Goal: Browse casually

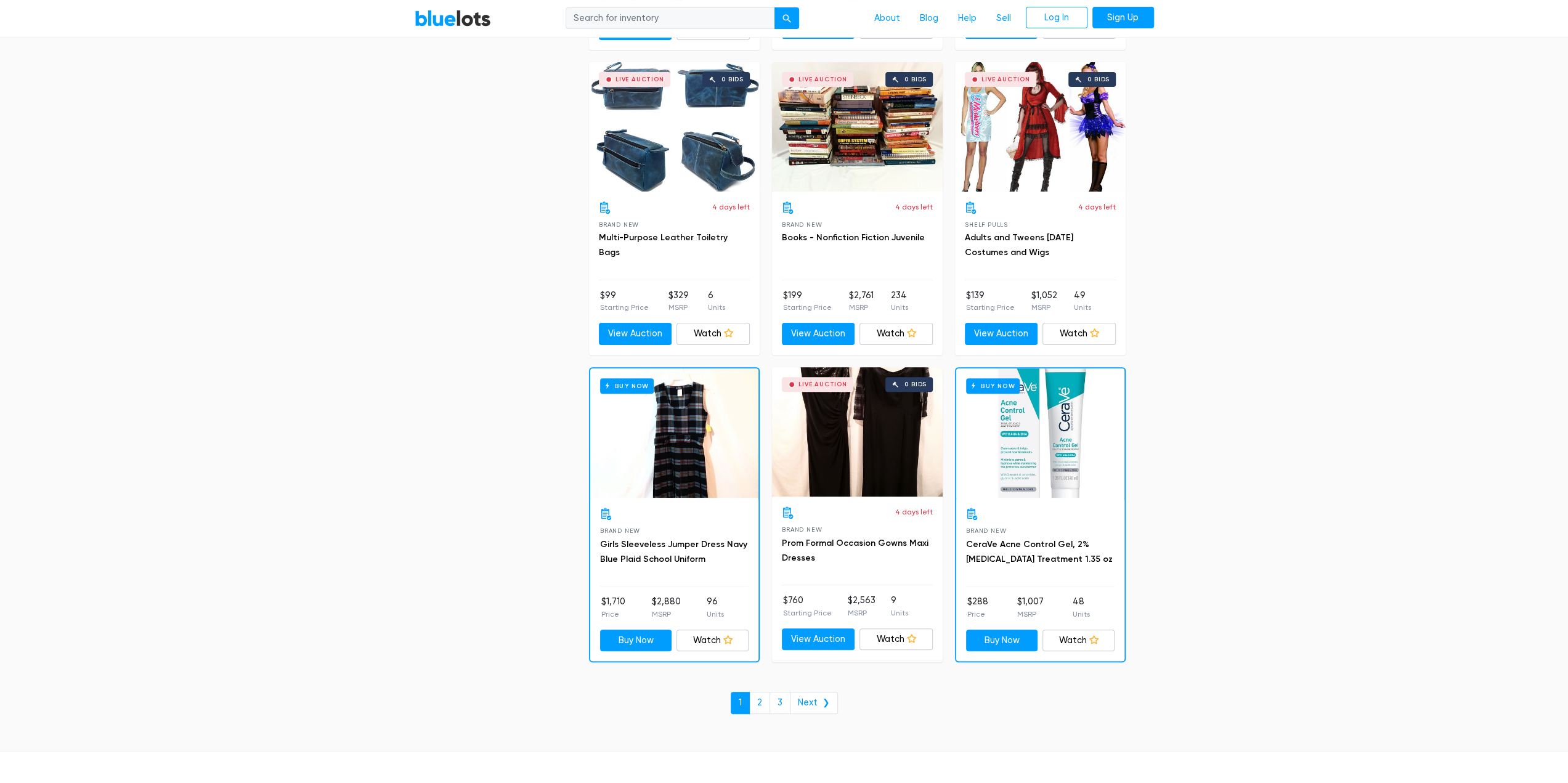
scroll to position [5095, 0]
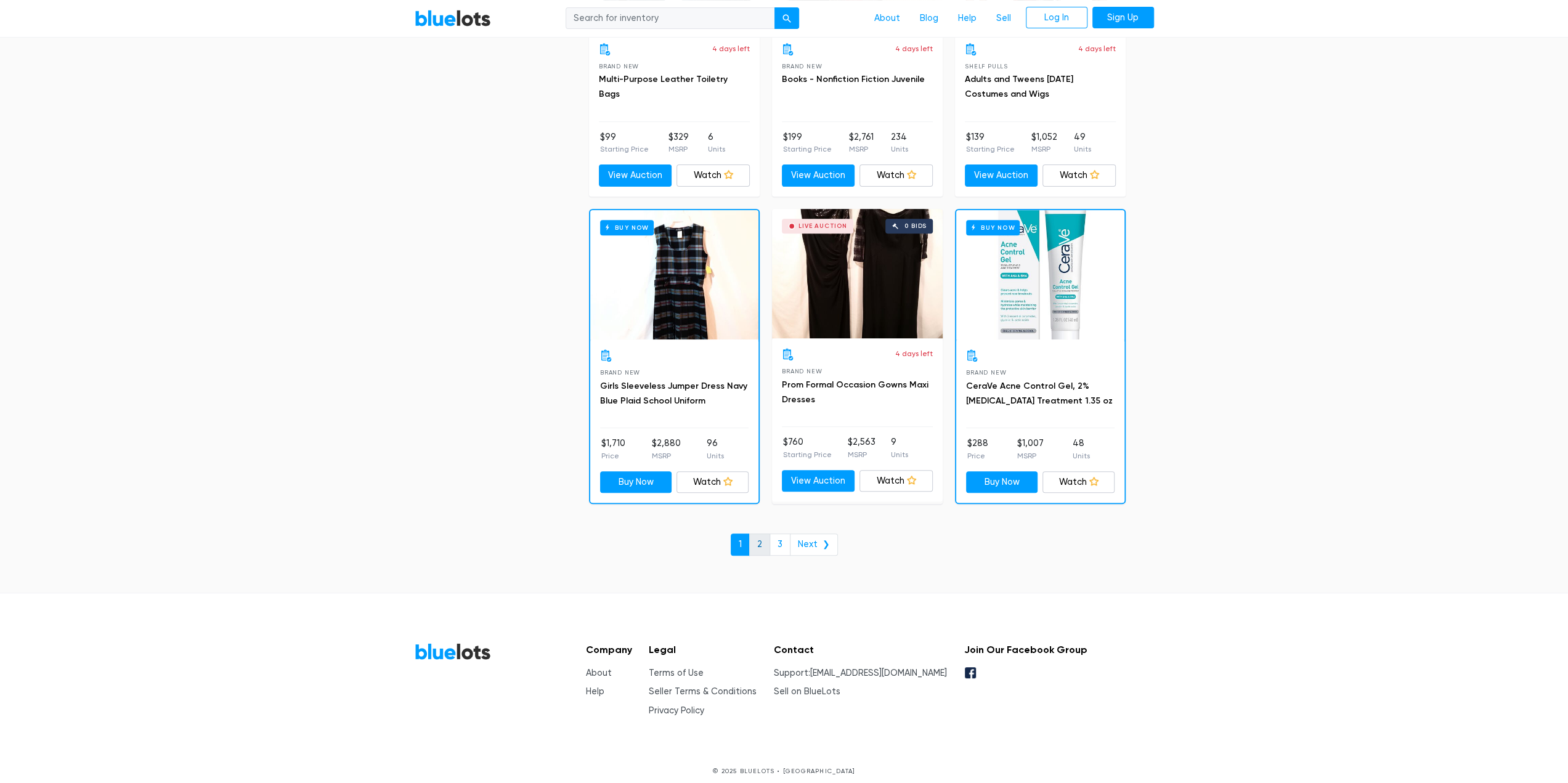
click at [760, 533] on link "2" at bounding box center [760, 544] width 21 height 22
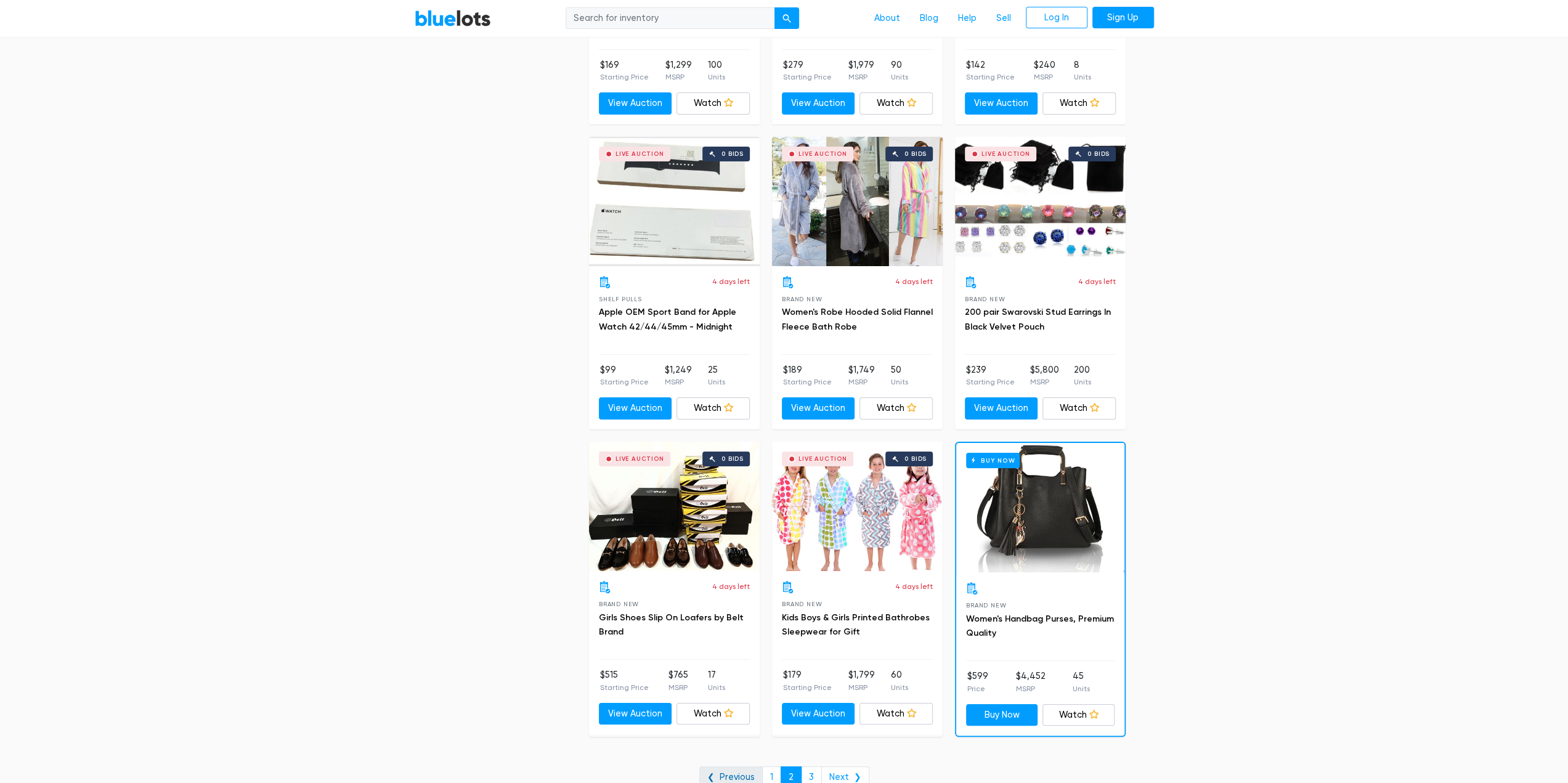
scroll to position [4807, 0]
